Goal: Task Accomplishment & Management: Manage account settings

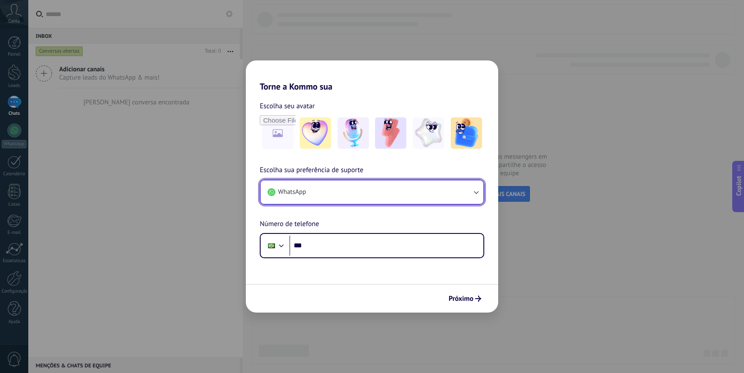
click at [344, 196] on button "WhatsApp" at bounding box center [372, 192] width 223 height 23
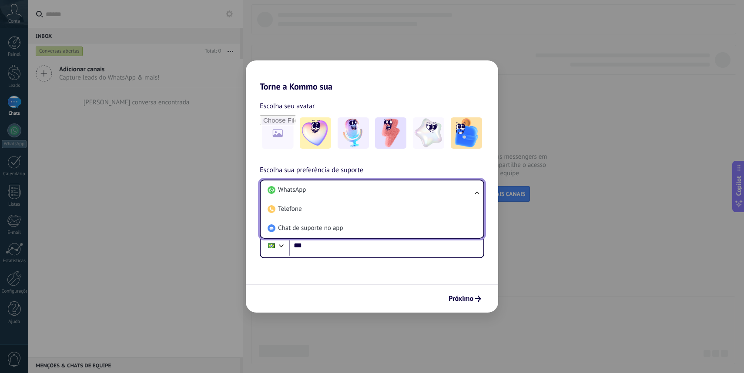
click at [320, 283] on form "Escolha seu avatar Escolha sua preferência de suporte WhatsApp WhatsApp Telefon…" at bounding box center [372, 202] width 252 height 221
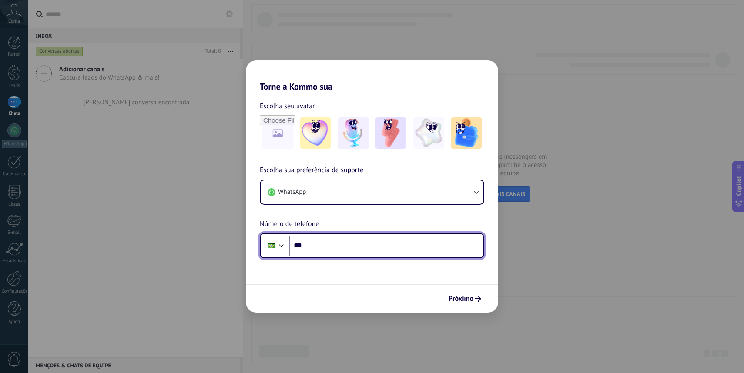
click at [330, 246] on input "***" at bounding box center [386, 246] width 194 height 20
type input "**********"
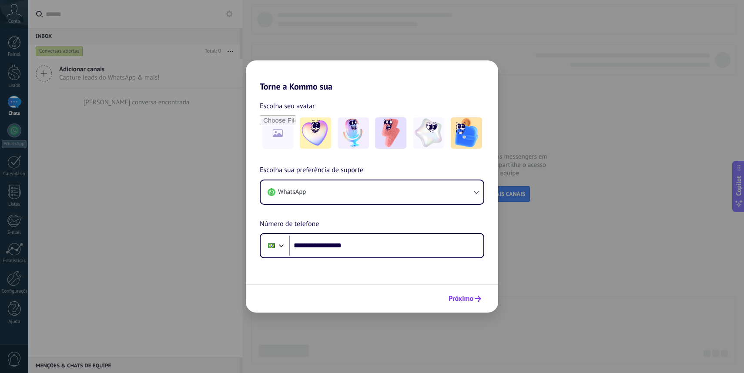
click at [456, 302] on span "Próximo" at bounding box center [461, 299] width 25 height 6
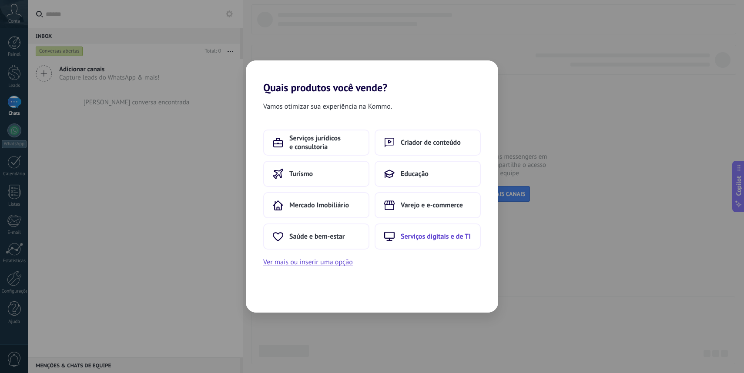
click at [433, 231] on button "Serviços digitais e de TI" at bounding box center [428, 237] width 106 height 26
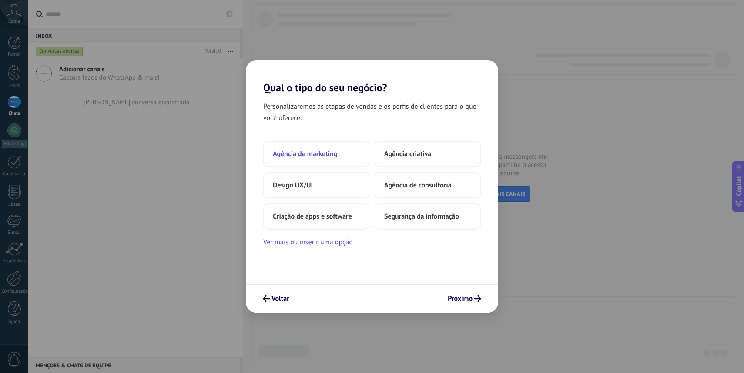
click at [348, 153] on button "Agência de marketing" at bounding box center [316, 154] width 106 height 26
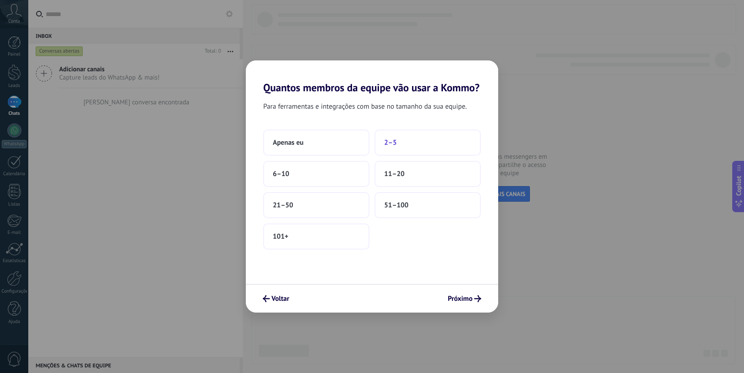
click at [402, 147] on button "2–5" at bounding box center [428, 143] width 106 height 26
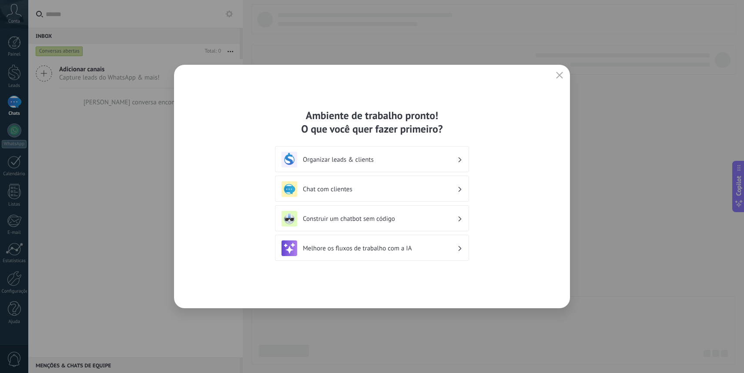
click at [443, 158] on h3 "Organizar leads & clients" at bounding box center [380, 160] width 154 height 8
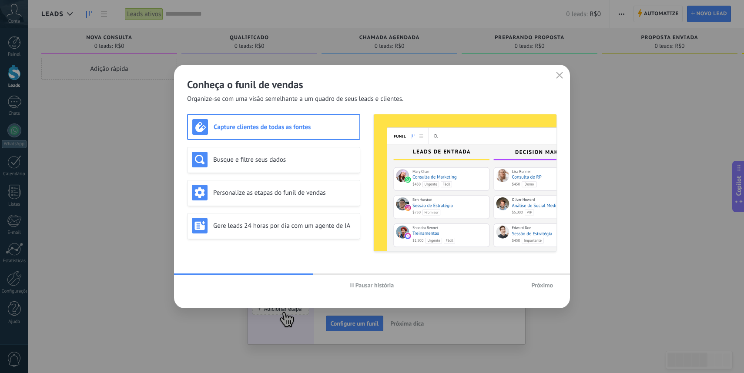
click at [544, 284] on span "Próximo" at bounding box center [542, 285] width 22 height 6
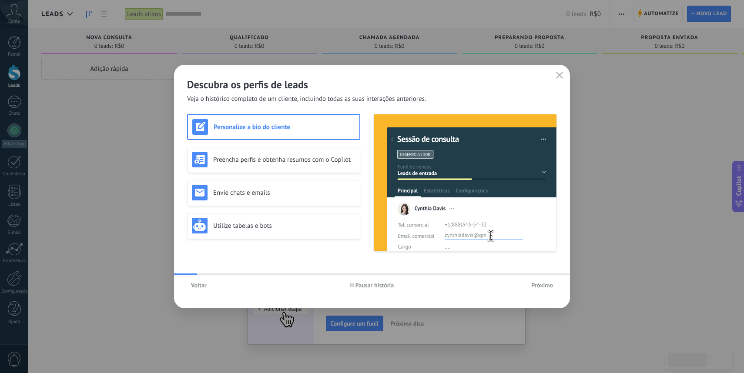
click at [544, 284] on span "Próximo" at bounding box center [542, 285] width 22 height 6
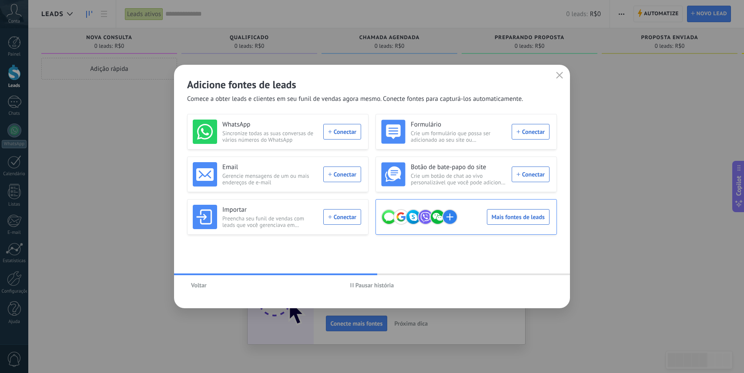
click at [514, 221] on div "Mais fontes de leads" at bounding box center [465, 217] width 168 height 24
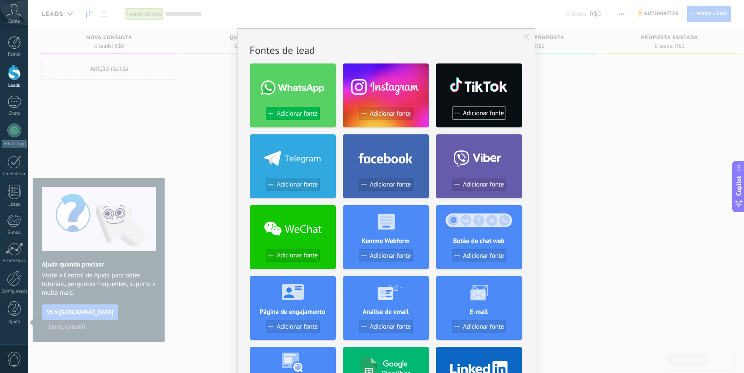
click at [284, 117] on span "Adicionar fonte" at bounding box center [297, 113] width 41 height 7
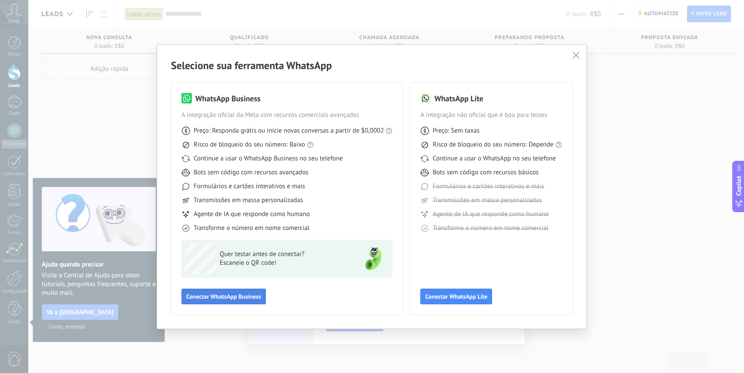
click at [248, 295] on span "Conectar WhatsApp Business" at bounding box center [223, 297] width 75 height 6
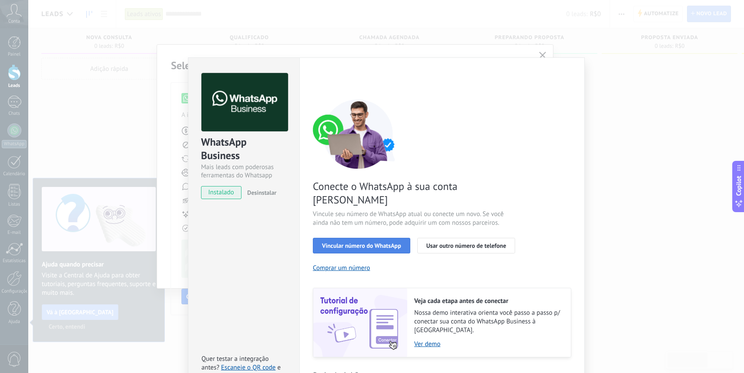
click at [367, 243] on span "Vincular número do WhatsApp" at bounding box center [361, 246] width 79 height 6
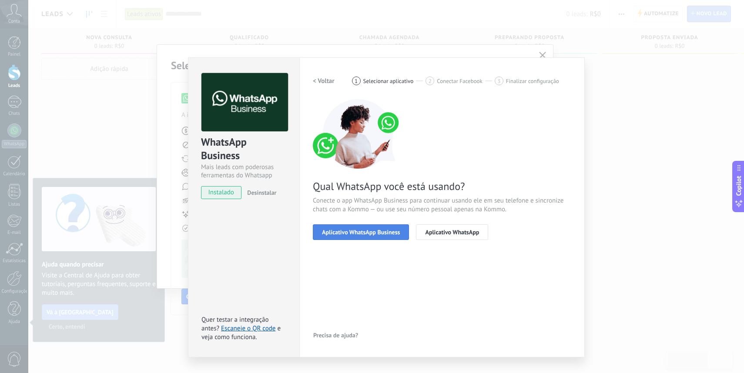
click at [367, 232] on span "Aplicativo WhatsApp Business" at bounding box center [361, 232] width 78 height 6
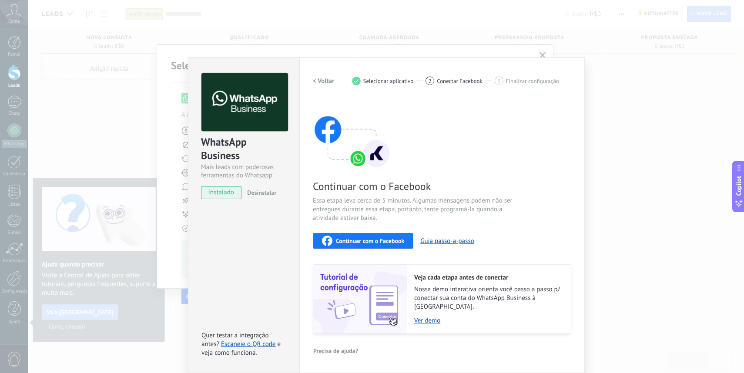
click at [553, 40] on div "WhatsApp Business Mais leads com poderosas ferramentas do Whatsapp instalado De…" at bounding box center [386, 186] width 716 height 373
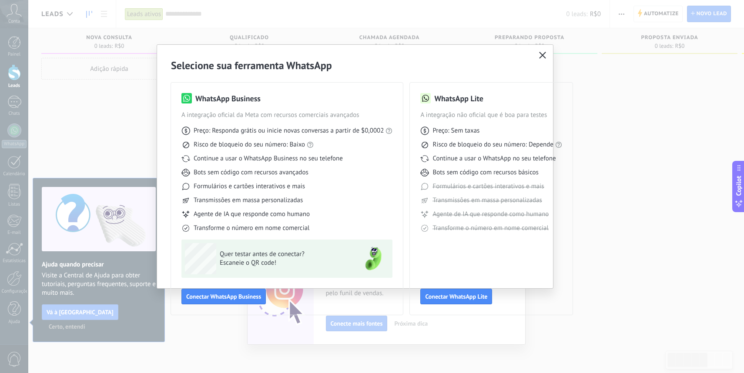
click at [545, 51] on button "button" at bounding box center [542, 56] width 11 height 12
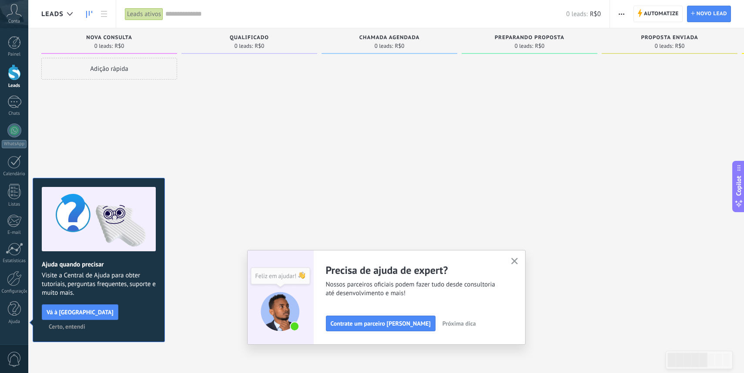
click at [85, 324] on span "Certo, entendi" at bounding box center [67, 327] width 37 height 6
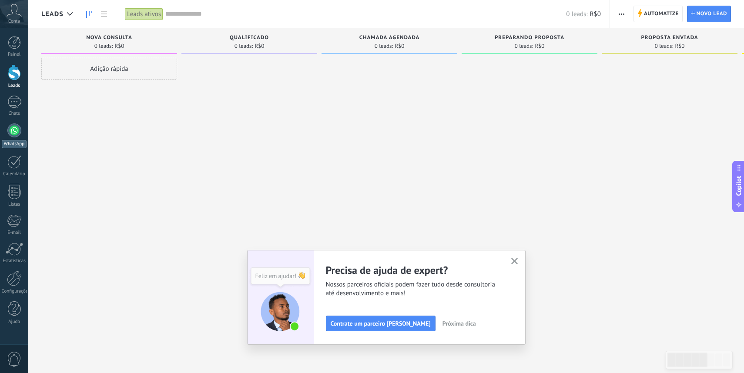
click at [13, 136] on div at bounding box center [14, 131] width 14 height 14
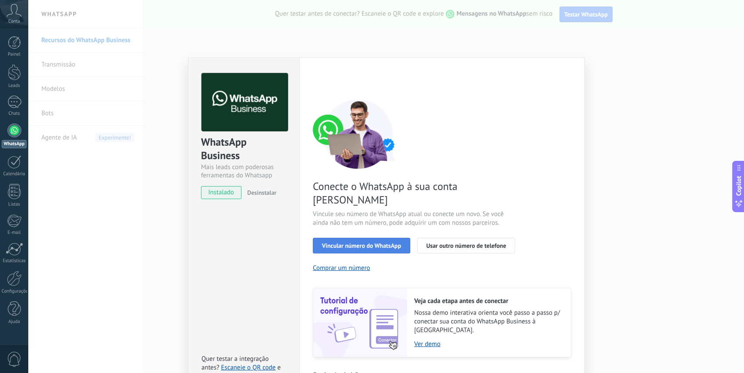
click at [370, 238] on button "Vincular número do WhatsApp" at bounding box center [361, 246] width 97 height 16
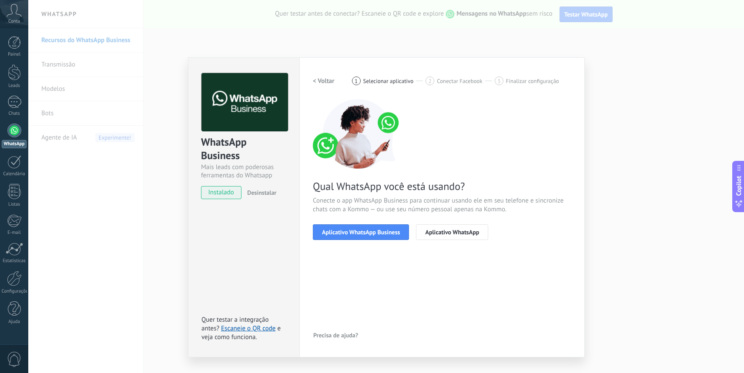
click at [370, 236] on button "Aplicativo WhatsApp Business" at bounding box center [361, 233] width 96 height 16
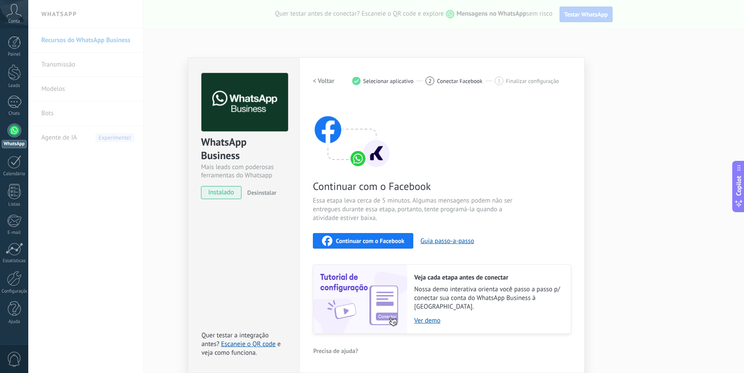
click at [369, 240] on span "Continuar com o Facebook" at bounding box center [370, 241] width 68 height 6
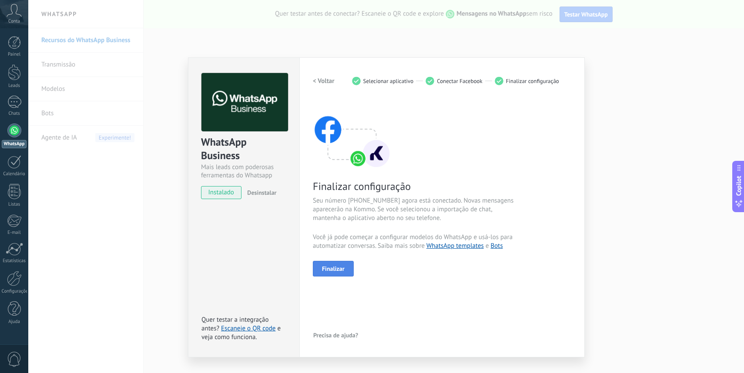
click at [344, 268] on button "Finalizar" at bounding box center [333, 269] width 41 height 16
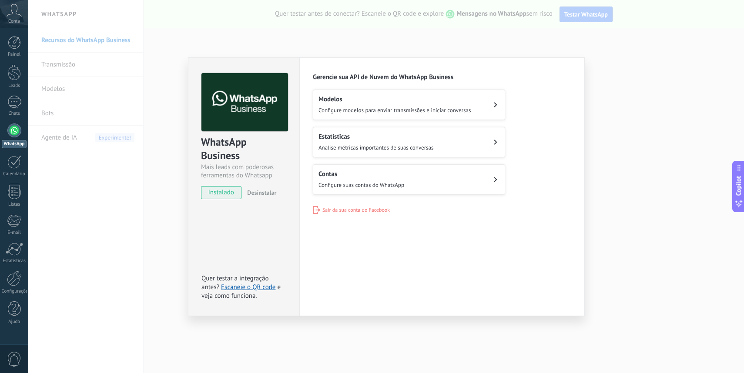
click at [150, 172] on div "WhatsApp Business Mais leads com poderosas ferramentas do Whatsapp instalado De…" at bounding box center [386, 186] width 716 height 373
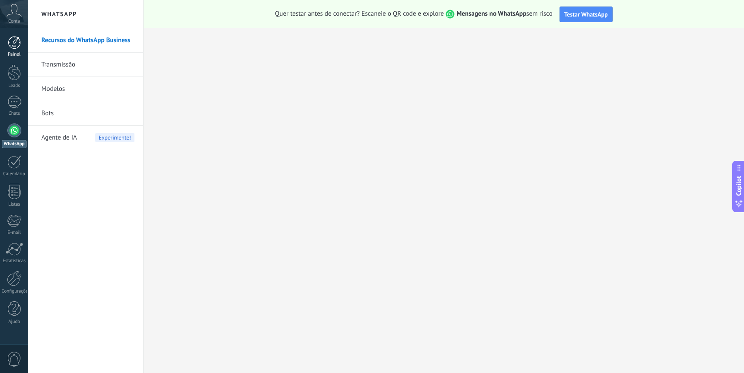
click at [11, 49] on div at bounding box center [14, 42] width 13 height 13
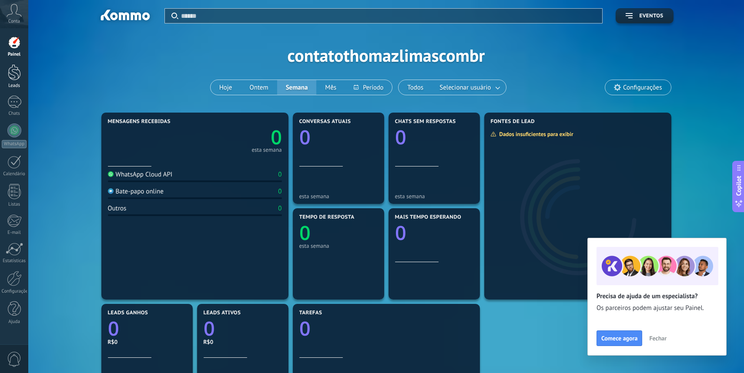
click at [15, 74] on div at bounding box center [14, 72] width 13 height 16
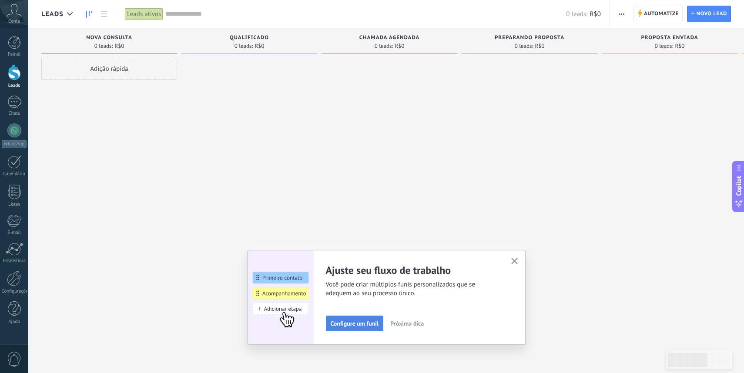
click at [364, 325] on span "Configure um funil" at bounding box center [355, 324] width 48 height 6
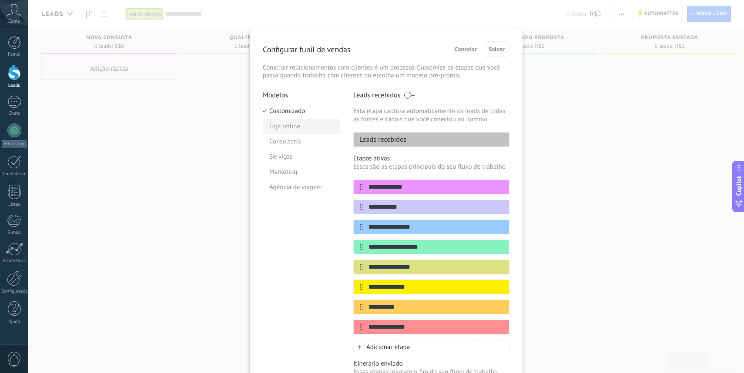
click at [289, 123] on li "Loja online" at bounding box center [301, 126] width 77 height 15
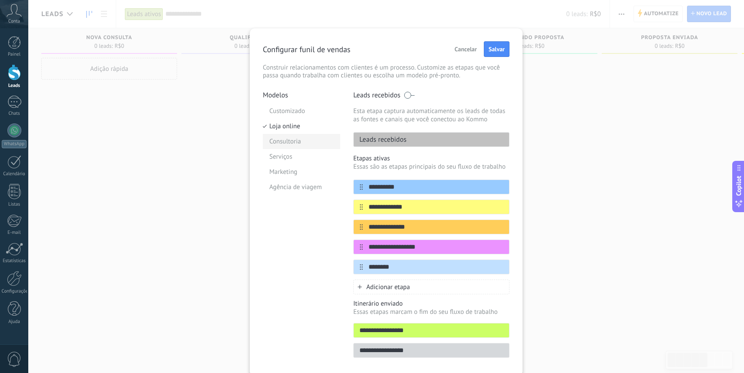
click at [278, 144] on li "Consultoria" at bounding box center [301, 141] width 77 height 15
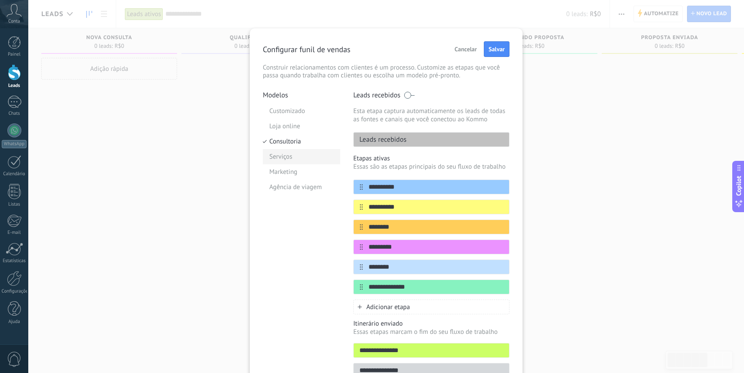
click at [281, 157] on li "Serviços" at bounding box center [301, 156] width 77 height 15
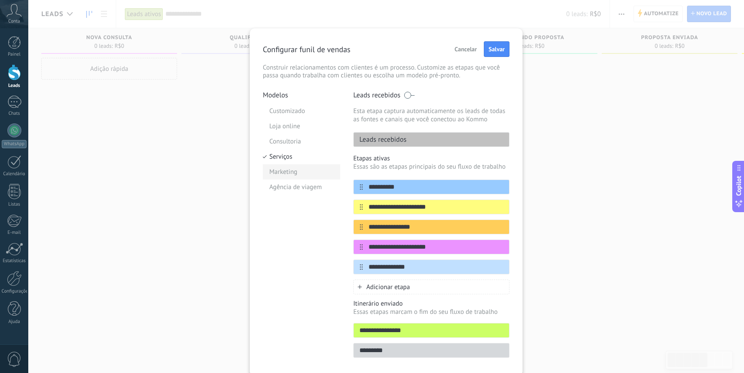
click at [281, 170] on li "Marketing" at bounding box center [301, 171] width 77 height 15
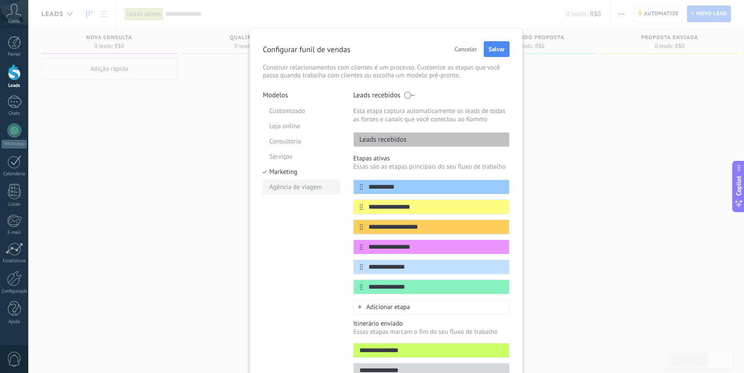
click at [285, 189] on li "Agência de viagem" at bounding box center [301, 187] width 77 height 15
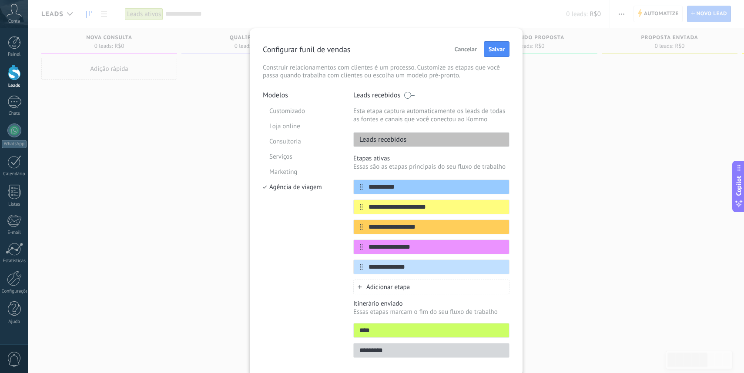
click at [467, 47] on span "Cancelar" at bounding box center [466, 49] width 22 height 6
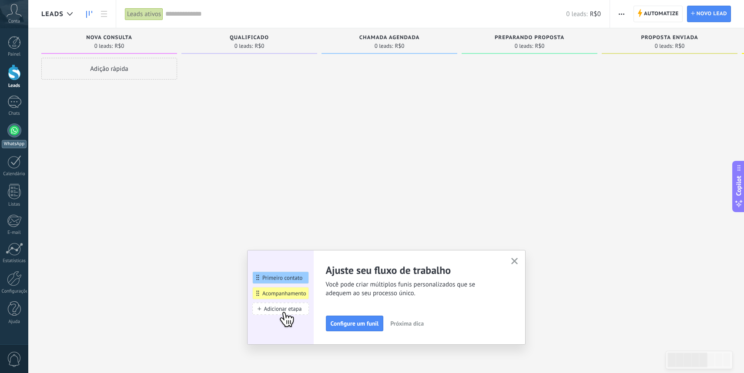
click at [11, 133] on div at bounding box center [14, 131] width 14 height 14
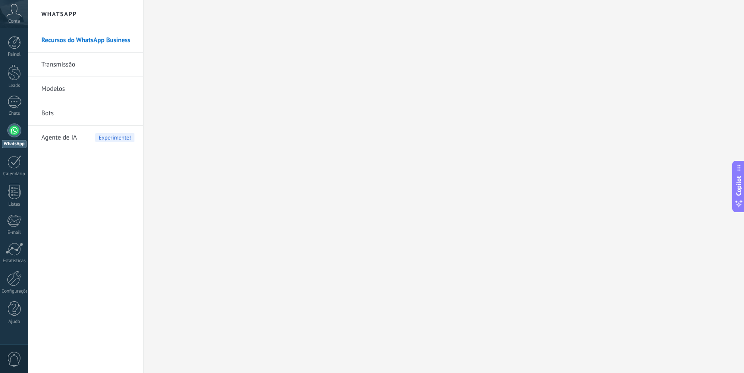
click at [62, 69] on link "Transmissão" at bounding box center [87, 65] width 93 height 24
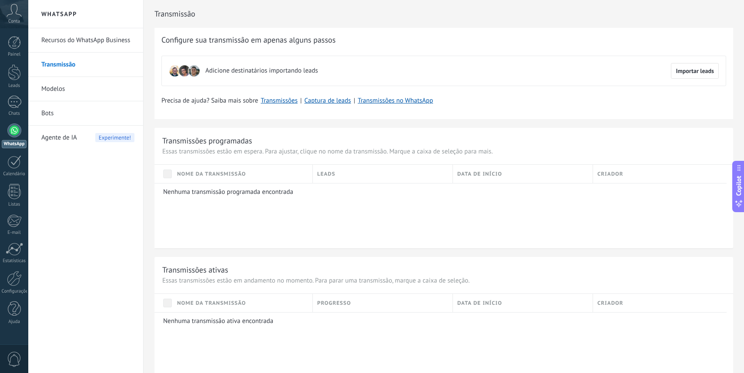
click at [62, 91] on link "Modelos" at bounding box center [87, 89] width 93 height 24
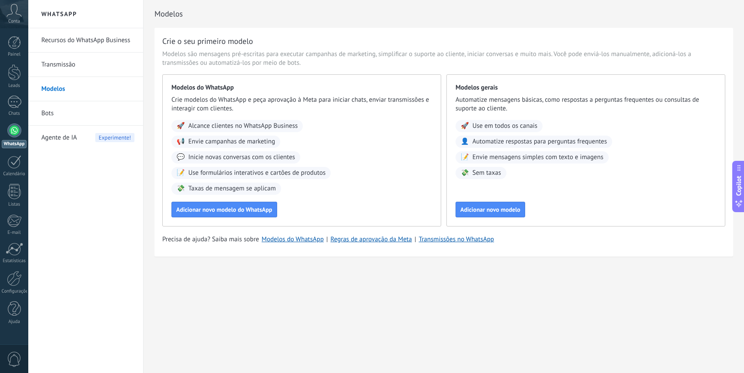
click at [45, 113] on link "Bots" at bounding box center [87, 113] width 93 height 24
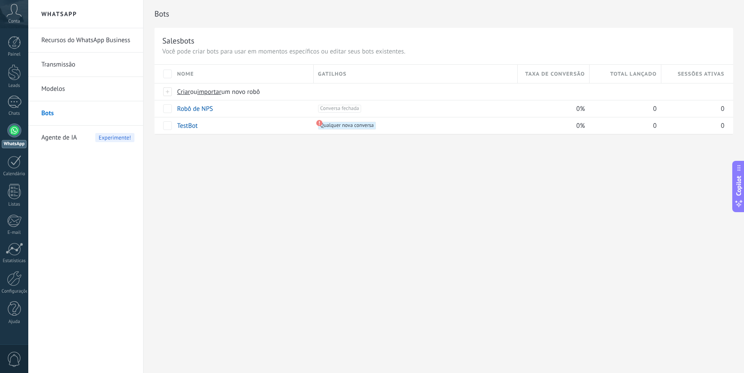
click at [72, 138] on span "Agente de IA" at bounding box center [59, 138] width 36 height 24
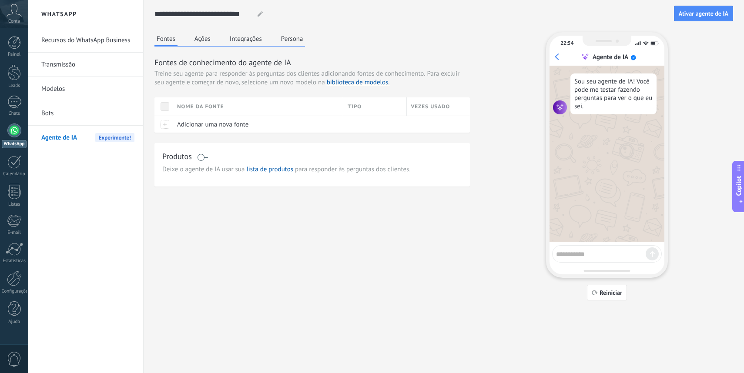
click at [67, 47] on link "Recursos do WhatsApp Business" at bounding box center [87, 40] width 93 height 24
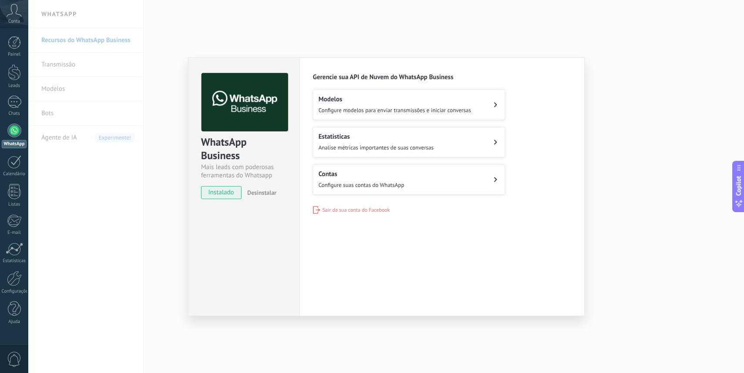
click at [387, 103] on div "Modelos Configure modelos para enviar transmissões e iniciar conversas" at bounding box center [395, 104] width 152 height 19
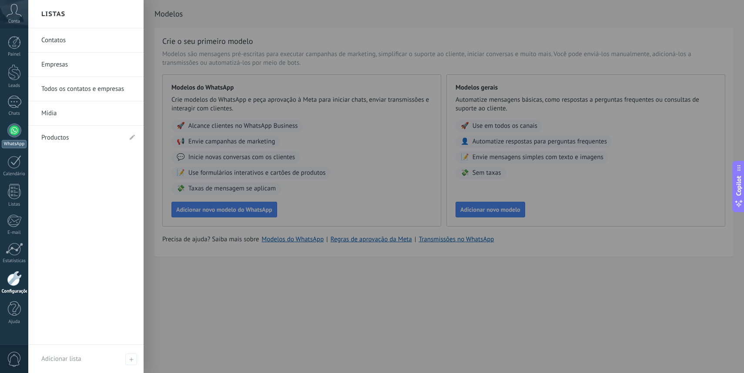
click at [14, 147] on div "WhatsApp" at bounding box center [14, 144] width 25 height 8
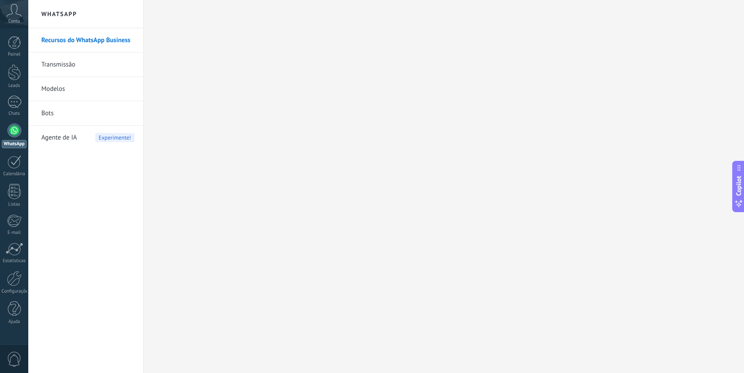
click at [53, 67] on link "Transmissão" at bounding box center [87, 65] width 93 height 24
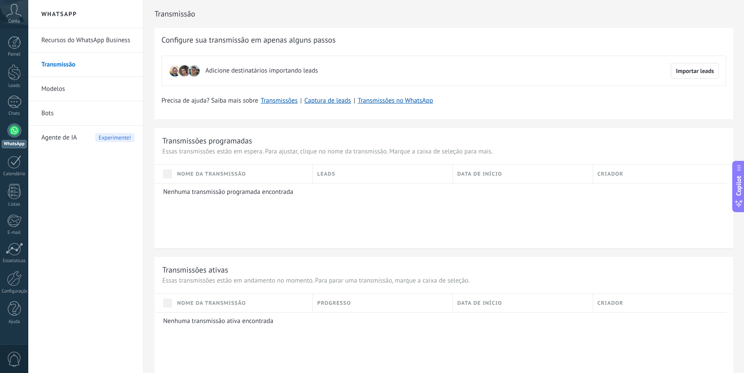
click at [44, 90] on link "Modelos" at bounding box center [87, 89] width 93 height 24
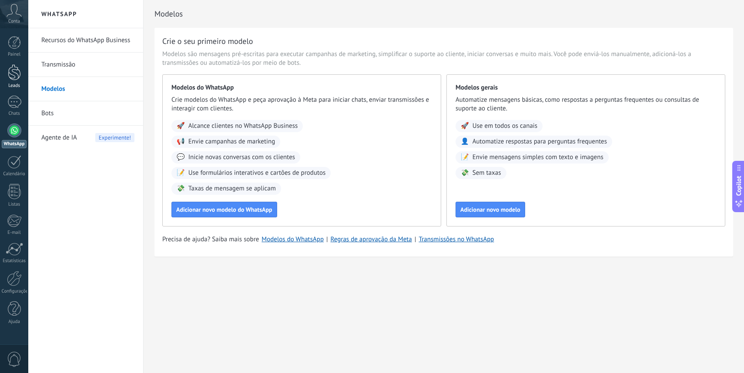
click at [14, 76] on div at bounding box center [14, 72] width 13 height 16
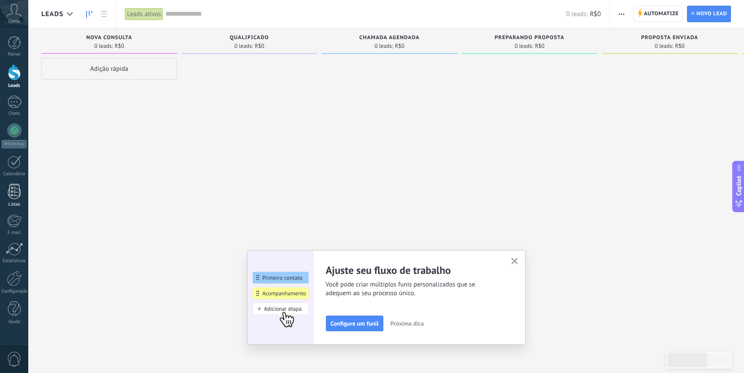
click at [16, 188] on div at bounding box center [14, 191] width 13 height 15
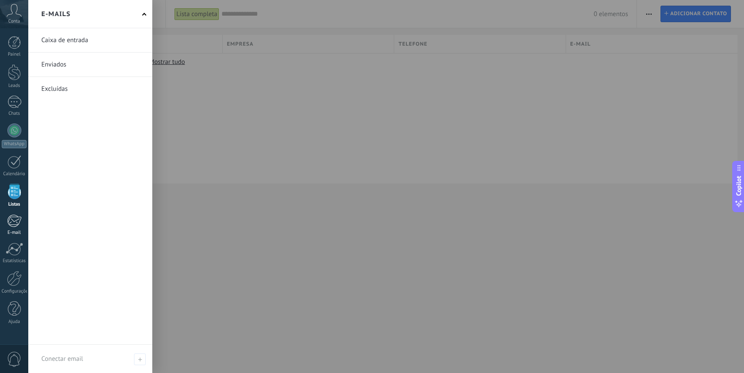
click at [16, 225] on div at bounding box center [14, 221] width 14 height 13
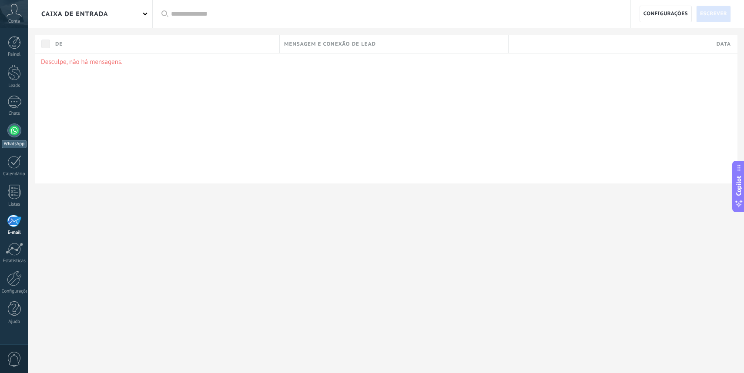
click at [13, 131] on div at bounding box center [14, 131] width 14 height 14
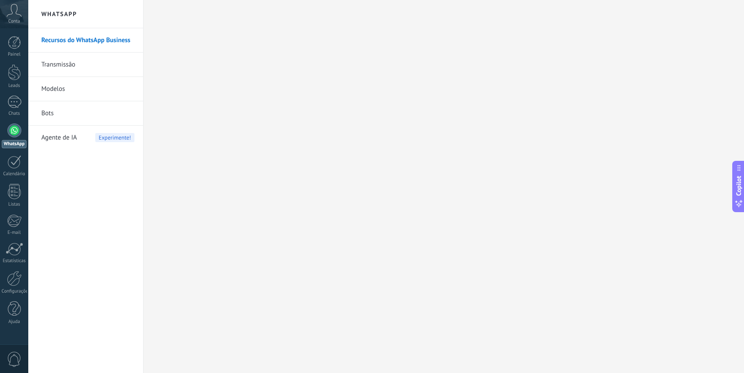
click at [103, 63] on link "Transmissão" at bounding box center [87, 65] width 93 height 24
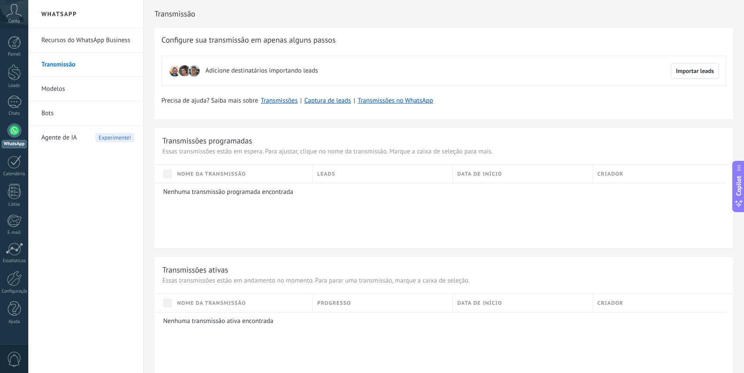
click at [80, 80] on link "Modelos" at bounding box center [87, 89] width 93 height 24
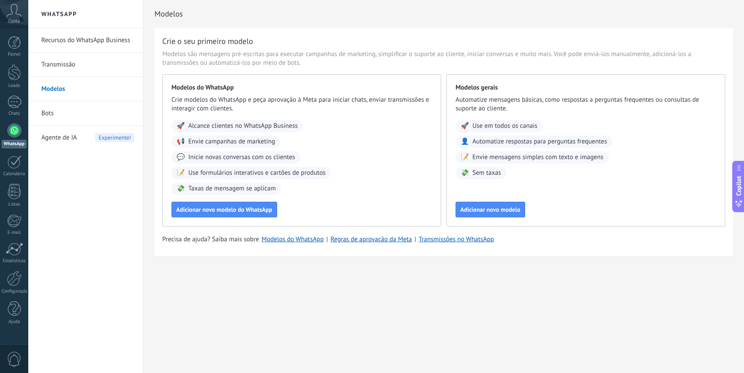
click at [61, 104] on link "Bots" at bounding box center [87, 113] width 93 height 24
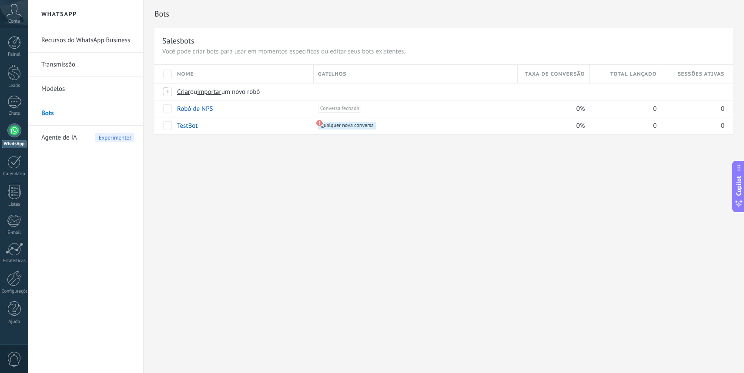
click at [77, 97] on link "Modelos" at bounding box center [87, 89] width 93 height 24
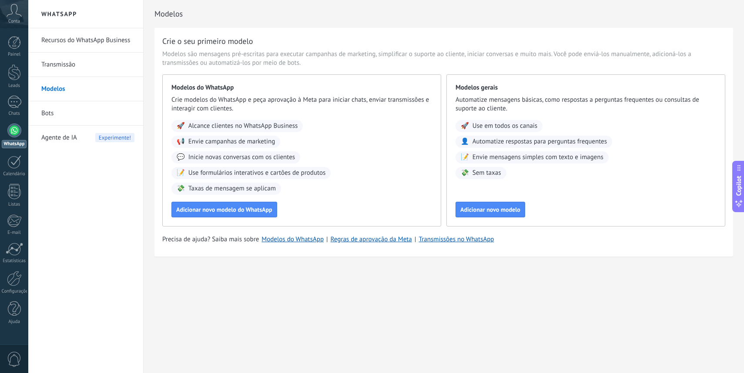
click at [77, 97] on link "Modelos" at bounding box center [87, 89] width 93 height 24
click at [60, 117] on link "Bots" at bounding box center [87, 113] width 93 height 24
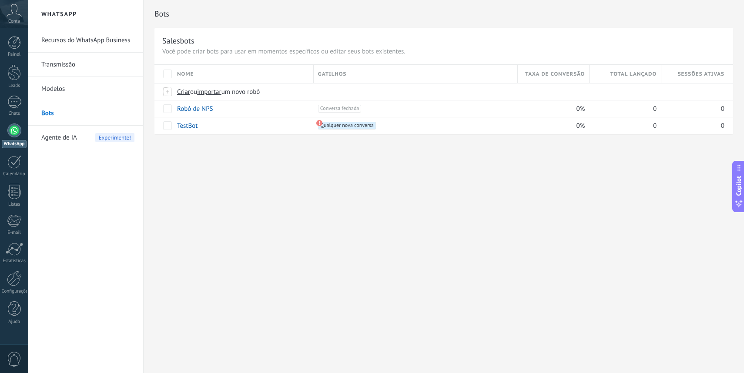
click at [69, 60] on link "Transmissão" at bounding box center [87, 65] width 93 height 24
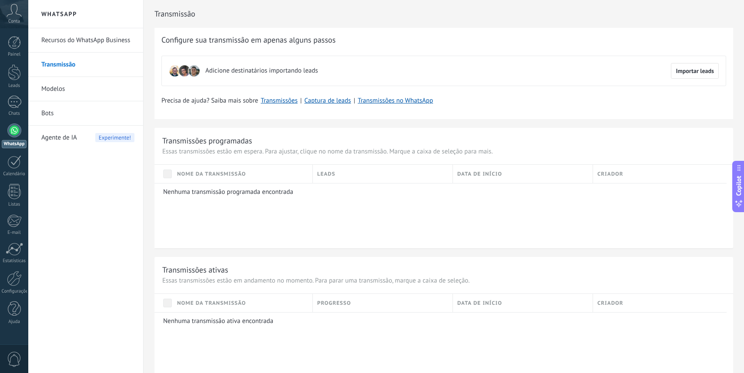
click at [81, 44] on link "Recursos do WhatsApp Business" at bounding box center [87, 40] width 93 height 24
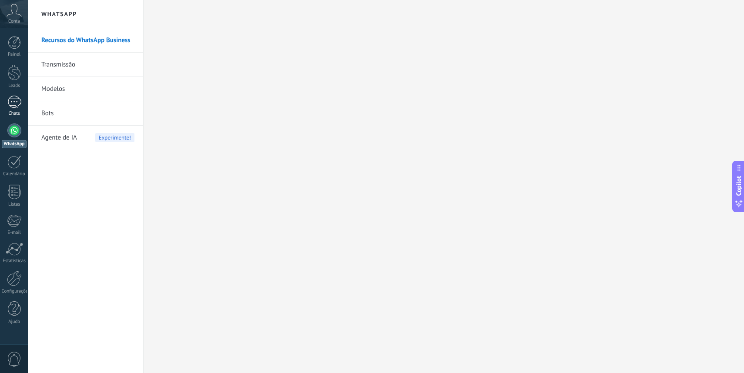
click at [18, 110] on link "Chats" at bounding box center [14, 106] width 28 height 21
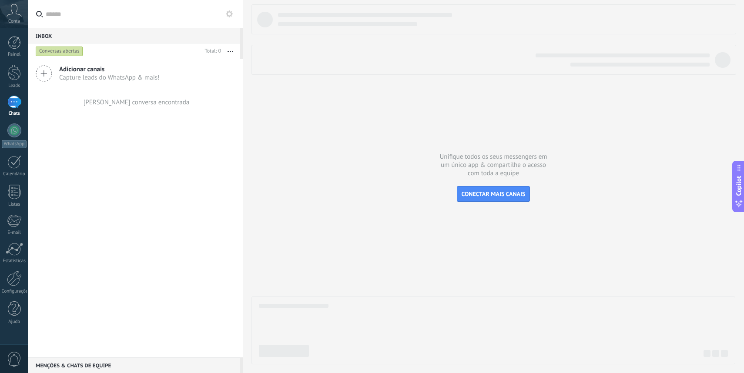
click at [212, 30] on div "Inbox 0" at bounding box center [133, 36] width 211 height 16
click at [228, 53] on button "button" at bounding box center [230, 52] width 19 height 16
click at [148, 198] on div "Adicionar canais Capture leads do WhatsApp & mais! Nenhuma conversa encontrada" at bounding box center [135, 208] width 215 height 299
click at [70, 52] on div "Conversas abertas" at bounding box center [59, 51] width 47 height 10
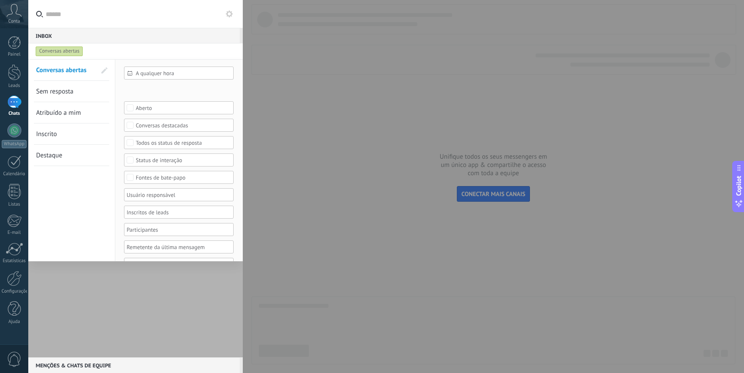
click at [147, 73] on span "A qualquer hora" at bounding box center [182, 73] width 93 height 7
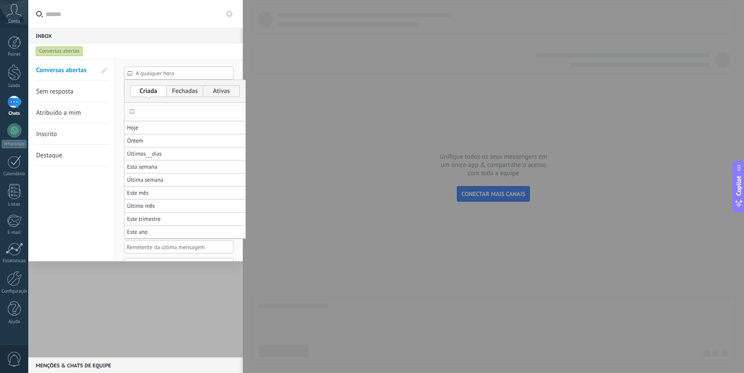
click at [145, 255] on div at bounding box center [372, 186] width 744 height 373
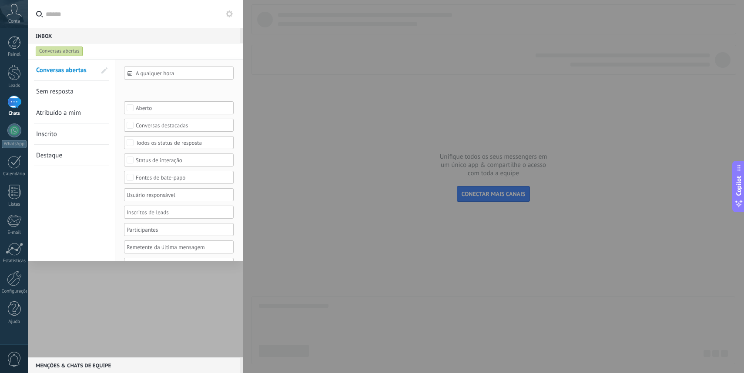
click at [99, 289] on div at bounding box center [135, 208] width 215 height 299
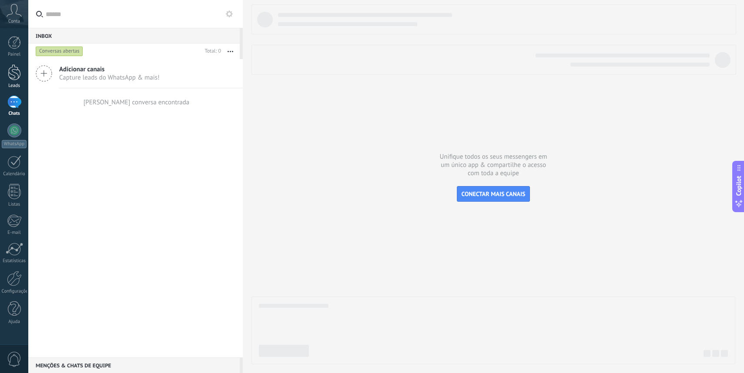
click at [10, 74] on div at bounding box center [14, 72] width 13 height 16
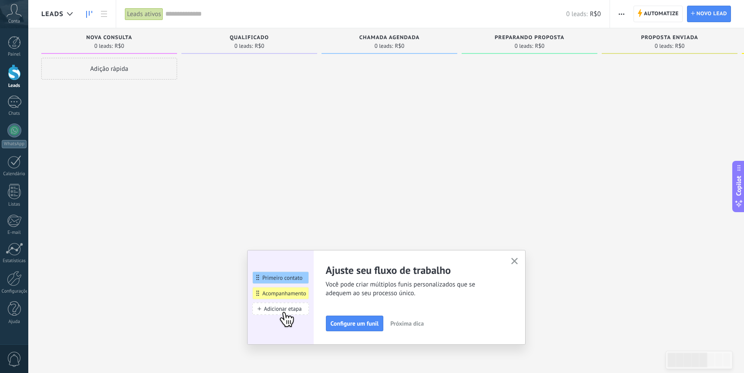
click at [17, 213] on div "Painel Leads Chats WhatsApp Clientes" at bounding box center [14, 185] width 28 height 298
click at [7, 97] on div at bounding box center [14, 102] width 14 height 13
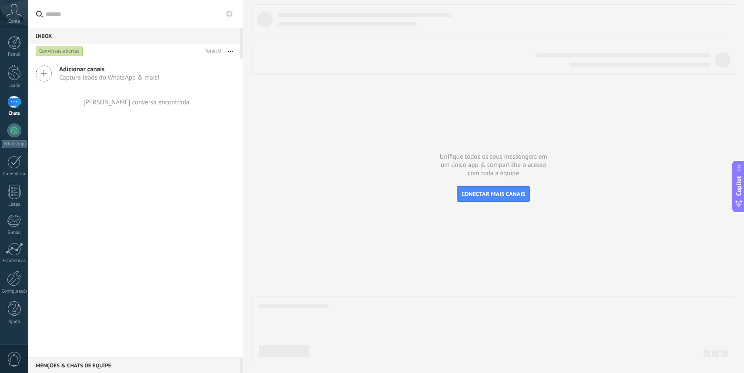
click at [74, 75] on span "Capture leads do WhatsApp & mais!" at bounding box center [109, 78] width 101 height 8
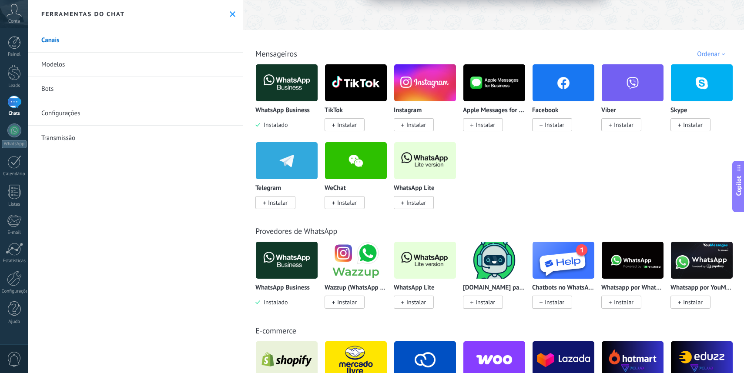
scroll to position [113, 0]
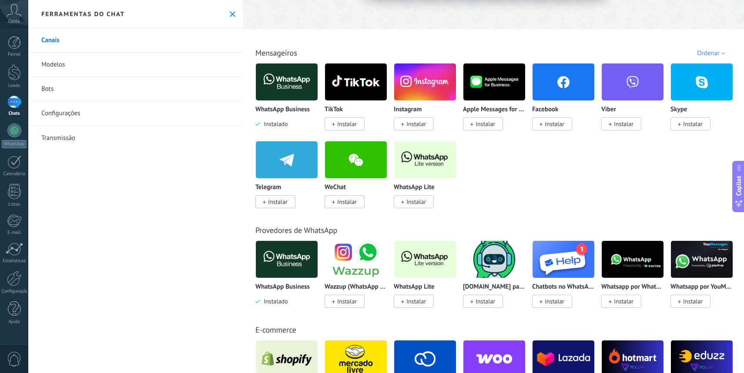
click at [282, 85] on img at bounding box center [287, 82] width 62 height 42
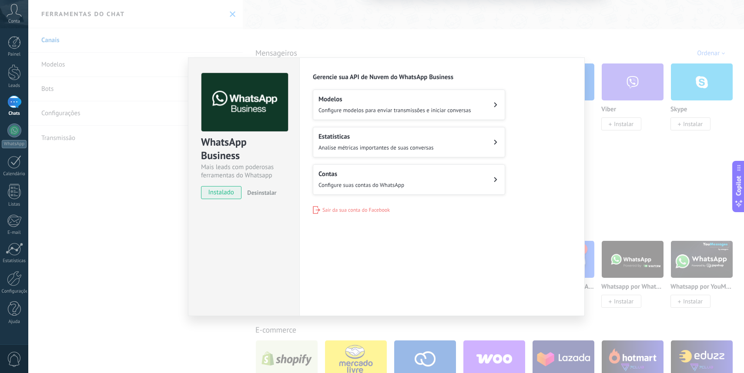
click at [332, 181] on span "Configure suas contas do WhatsApp" at bounding box center [362, 184] width 86 height 7
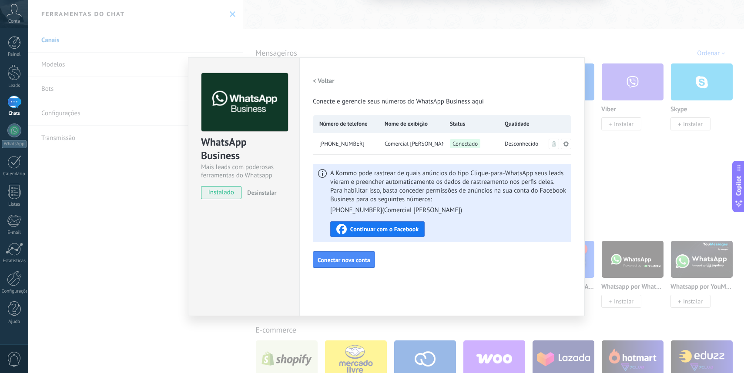
click at [174, 227] on div "WhatsApp Business Mais leads com poderosas ferramentas do Whatsapp instalado De…" at bounding box center [386, 186] width 716 height 373
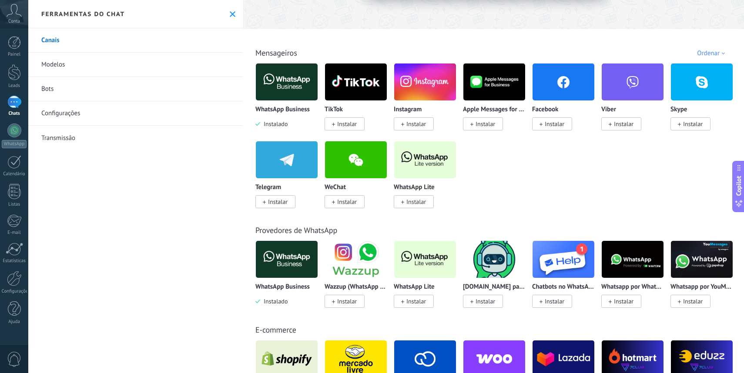
click at [116, 125] on link "Configurações" at bounding box center [135, 113] width 215 height 24
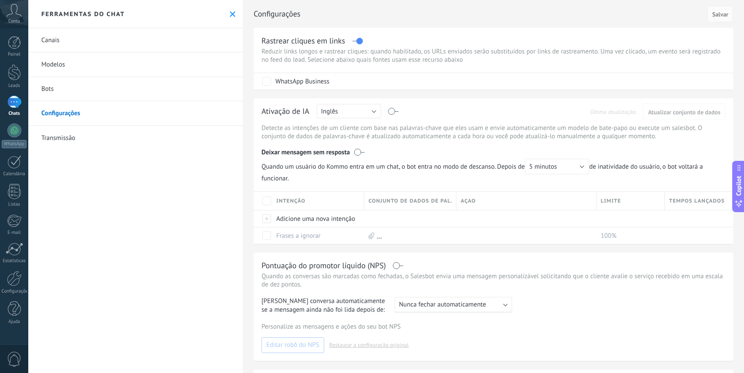
click at [90, 87] on link "Bots" at bounding box center [135, 89] width 215 height 24
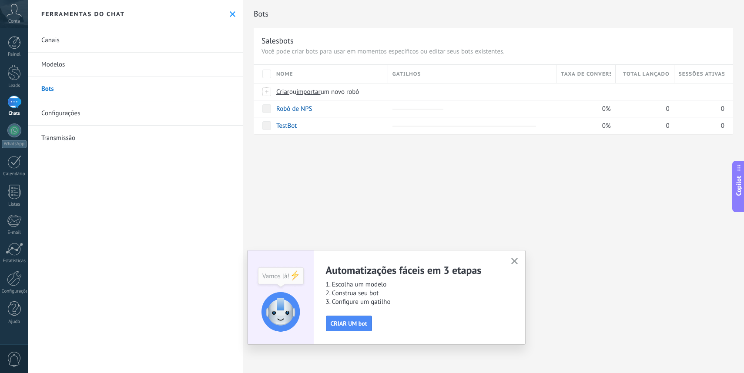
click at [15, 99] on div at bounding box center [14, 102] width 14 height 13
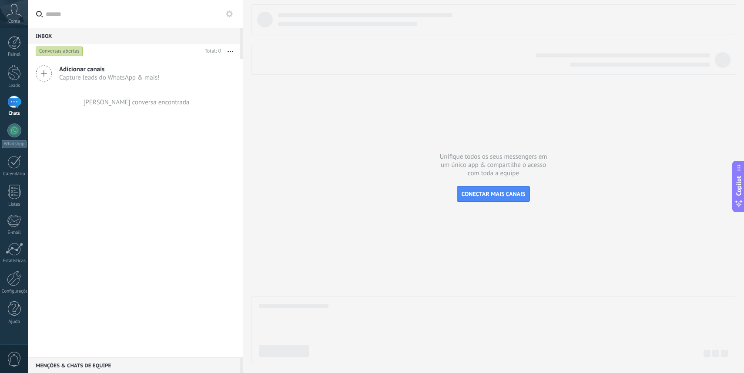
click at [81, 137] on div "Adicionar canais Capture leads do WhatsApp & mais! Nenhuma conversa encontrada" at bounding box center [135, 208] width 215 height 299
click at [18, 168] on div at bounding box center [14, 161] width 14 height 13
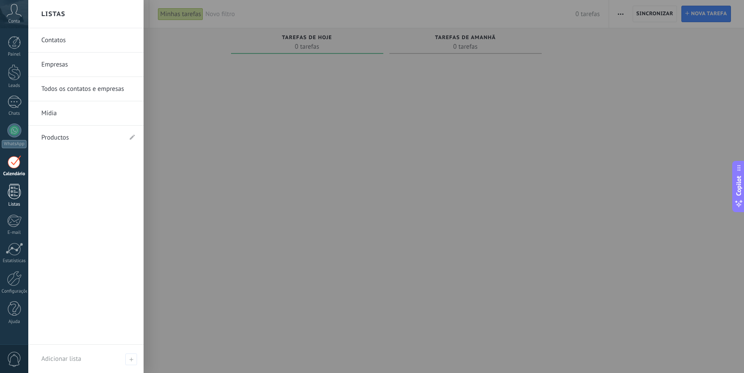
click at [9, 199] on link "Listas" at bounding box center [14, 195] width 28 height 23
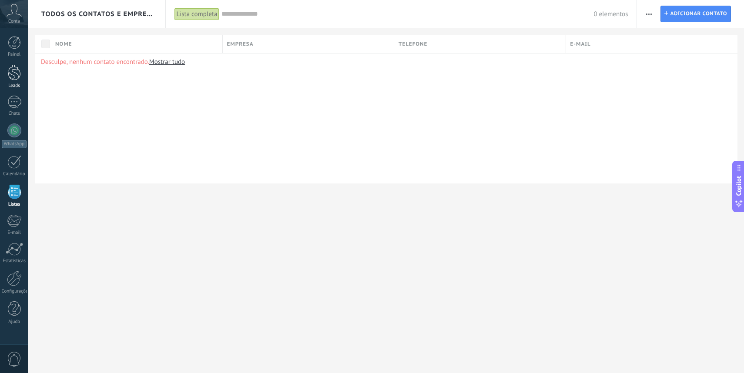
click at [9, 74] on div at bounding box center [14, 72] width 13 height 16
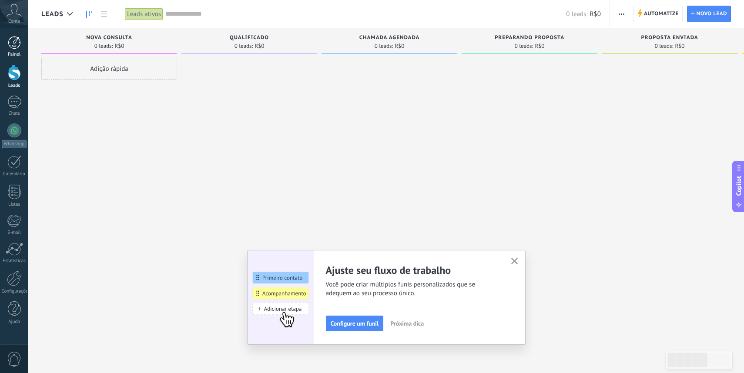
click at [13, 42] on div at bounding box center [14, 42] width 13 height 13
